Goal: Task Accomplishment & Management: Manage account settings

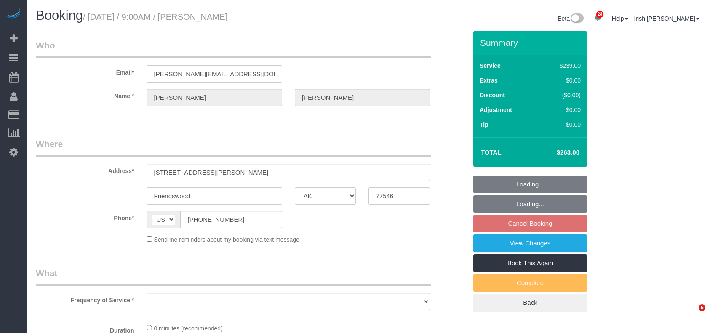
select select "[GEOGRAPHIC_DATA]"
select select "string:check"
select select "object:3266"
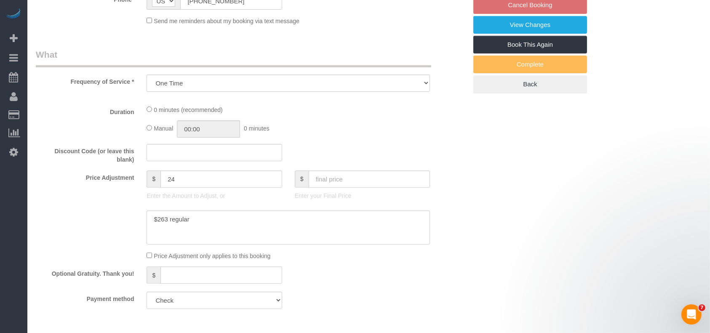
select select "3"
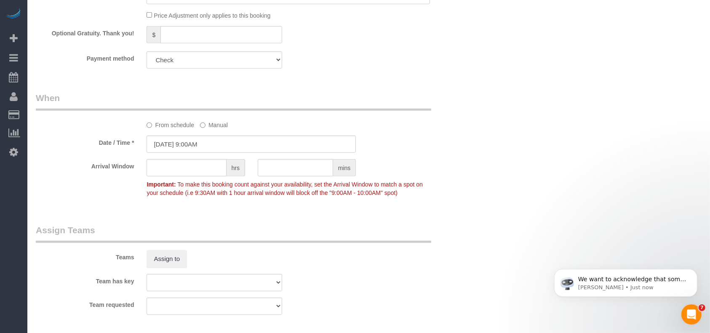
select select "object:3353"
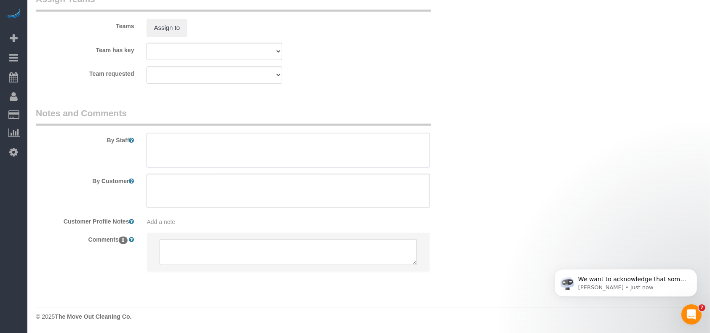
click at [214, 146] on textarea at bounding box center [288, 150] width 283 height 35
paste textarea "Lockbox is 0928 for [PERSON_NAME]- it's on the back door"
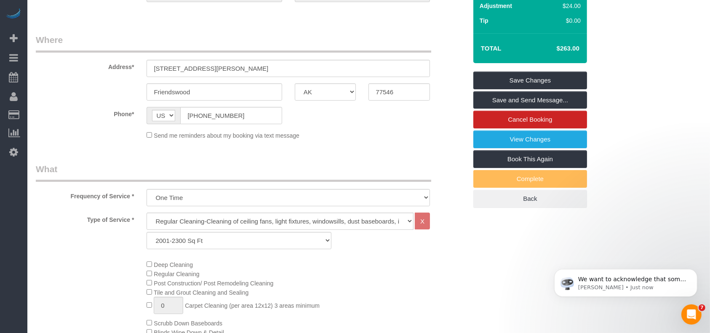
scroll to position [64, 0]
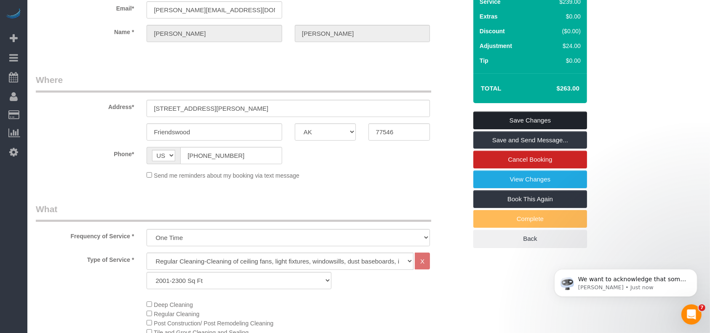
type textarea "Lockbox is 0928 for [PERSON_NAME]- it's on the back door"
click at [503, 117] on link "Save Changes" at bounding box center [530, 121] width 114 height 18
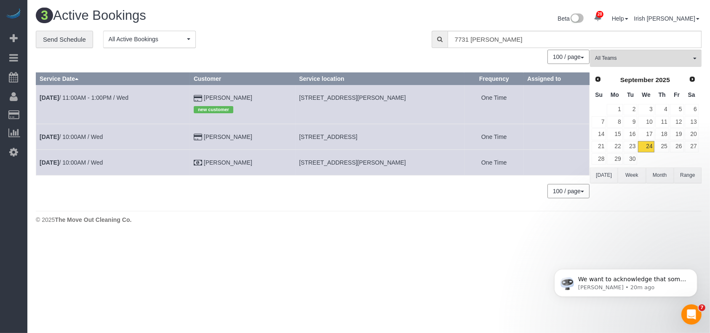
scroll to position [0, 0]
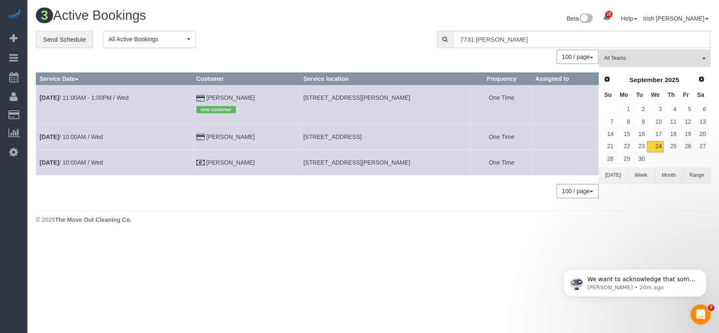
click at [611, 176] on button "[DATE]" at bounding box center [613, 176] width 28 height 16
click at [612, 173] on button "[DATE]" at bounding box center [613, 176] width 28 height 16
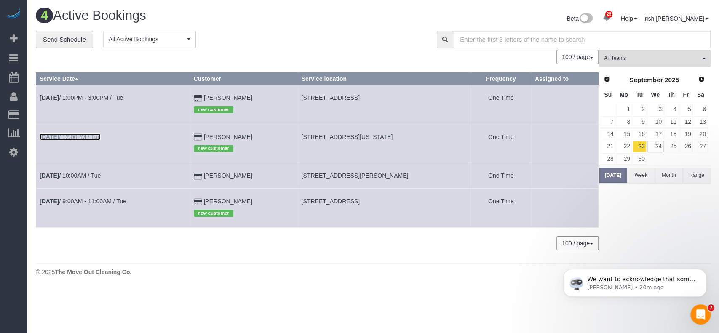
click at [87, 139] on link "[DATE] 12:00PM / Tue" at bounding box center [70, 136] width 61 height 7
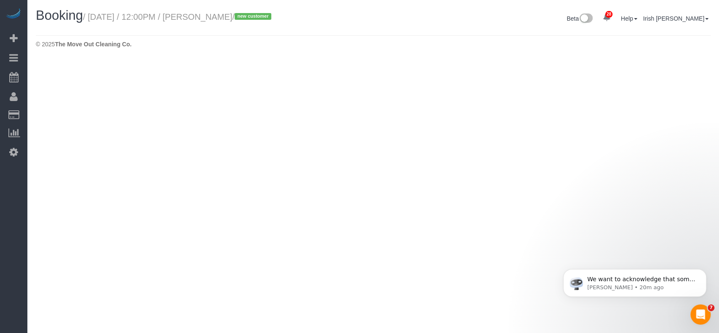
select select "[GEOGRAPHIC_DATA]"
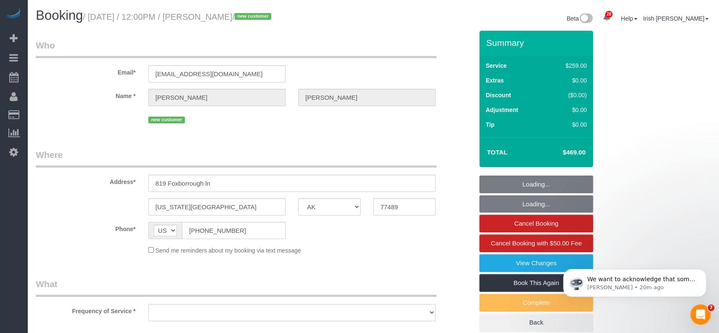
select select "string:fspay-b3670073-4a18-46a8-87e8-4f38ca10d981"
select select "object:4074"
select select "3"
select select "object:4075"
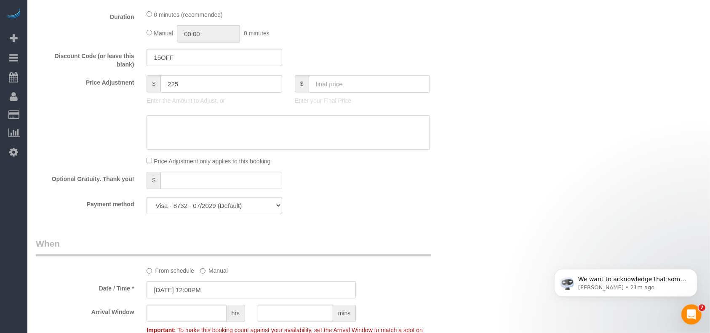
scroll to position [561, 0]
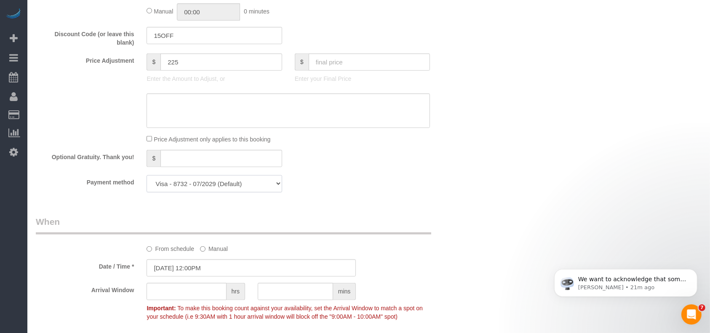
click at [232, 185] on select "Visa - 8732 - 07/2029 (Default) Add Credit Card ─────────────── Cash Check Payp…" at bounding box center [214, 183] width 135 height 17
select select "string:check"
click at [147, 178] on select "Visa - 8732 - 07/2029 (Default) Add Credit Card ─────────────── Cash Check Payp…" at bounding box center [214, 183] width 135 height 17
click at [435, 184] on div "Payment method Visa - 8732 - 07/2029 (Default) Add Credit Card ─────────────── …" at bounding box center [251, 183] width 444 height 17
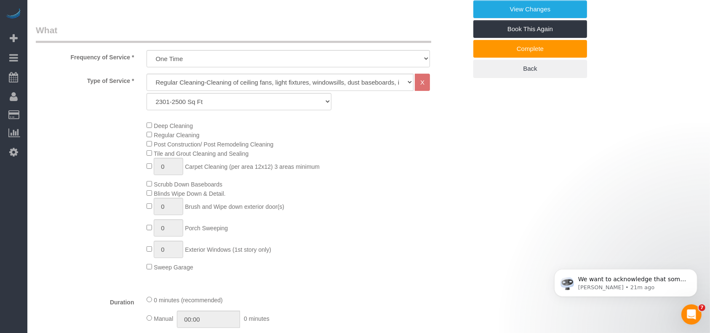
scroll to position [112, 0]
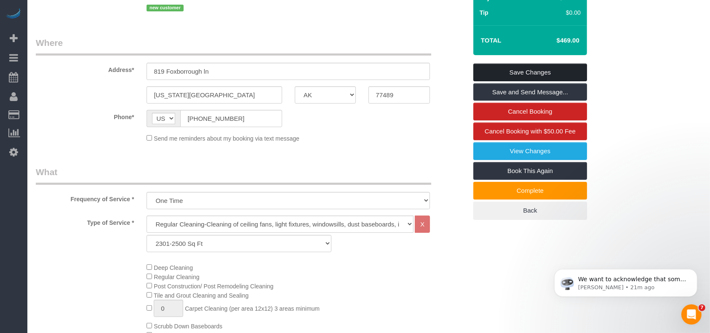
click at [509, 64] on link "Save Changes" at bounding box center [530, 73] width 114 height 18
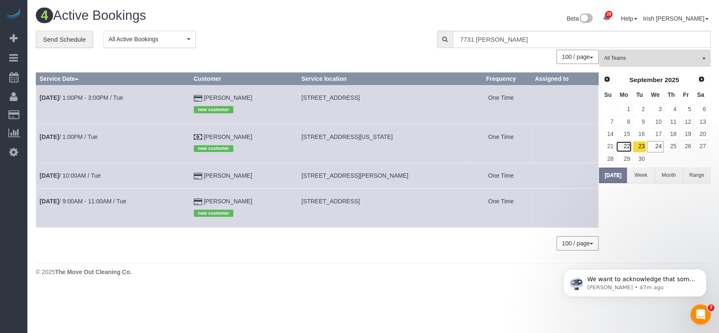
click at [623, 144] on link "22" at bounding box center [624, 146] width 16 height 11
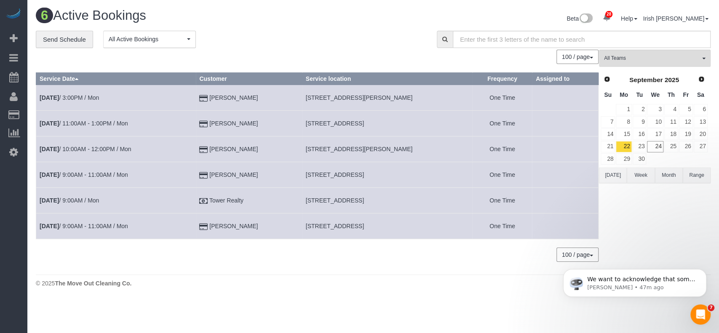
click at [346, 202] on span "[STREET_ADDRESS]" at bounding box center [335, 200] width 58 height 7
copy tr "[STREET_ADDRESS]"
click at [91, 199] on link "[DATE] 9:00AM / Mon" at bounding box center [69, 200] width 59 height 7
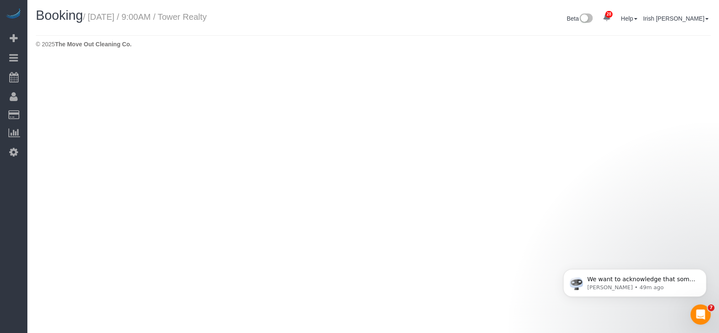
select select "[GEOGRAPHIC_DATA]"
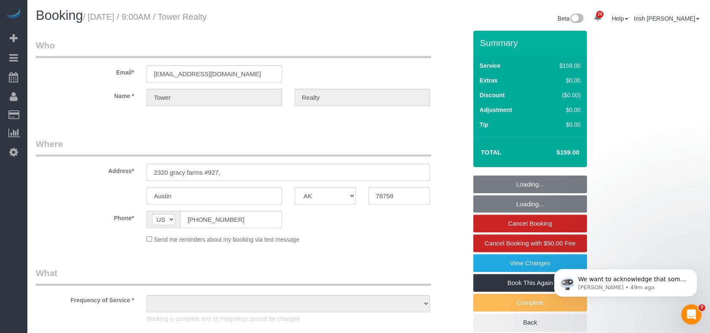
select select "object:4587"
select select "3"
select select "object:4662"
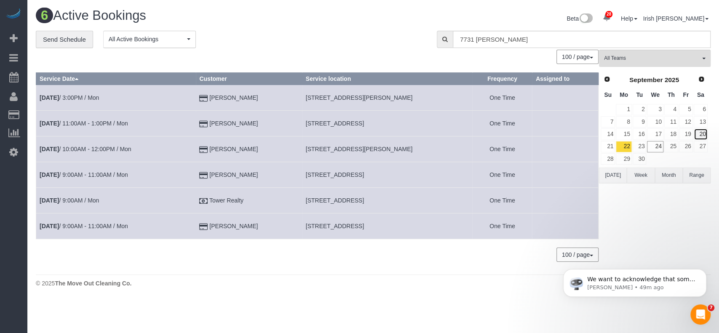
click at [700, 129] on link "20" at bounding box center [701, 133] width 14 height 11
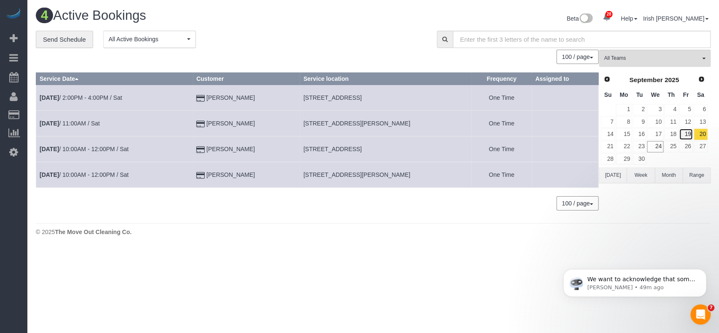
click at [689, 133] on link "19" at bounding box center [686, 133] width 14 height 11
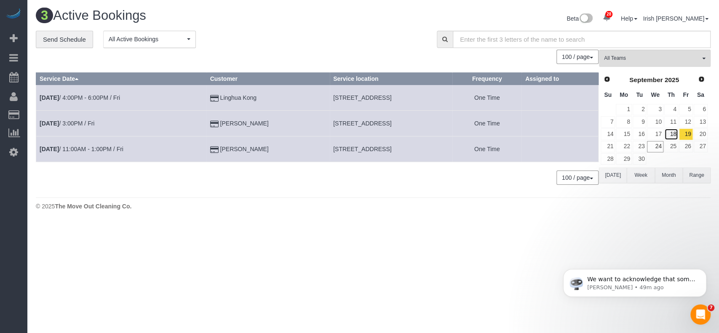
click at [674, 133] on link "18" at bounding box center [671, 133] width 14 height 11
